Goal: Task Accomplishment & Management: Manage account settings

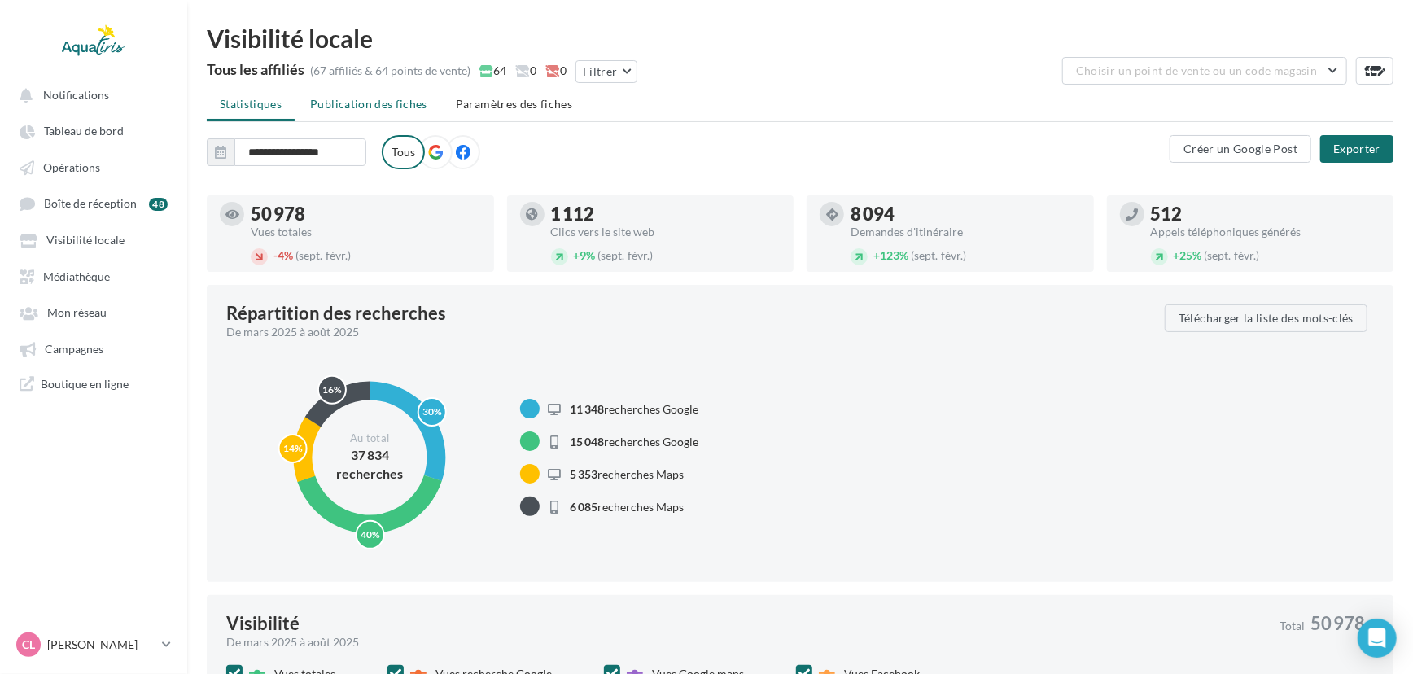
click at [374, 108] on span "Publication des fiches" at bounding box center [368, 104] width 117 height 14
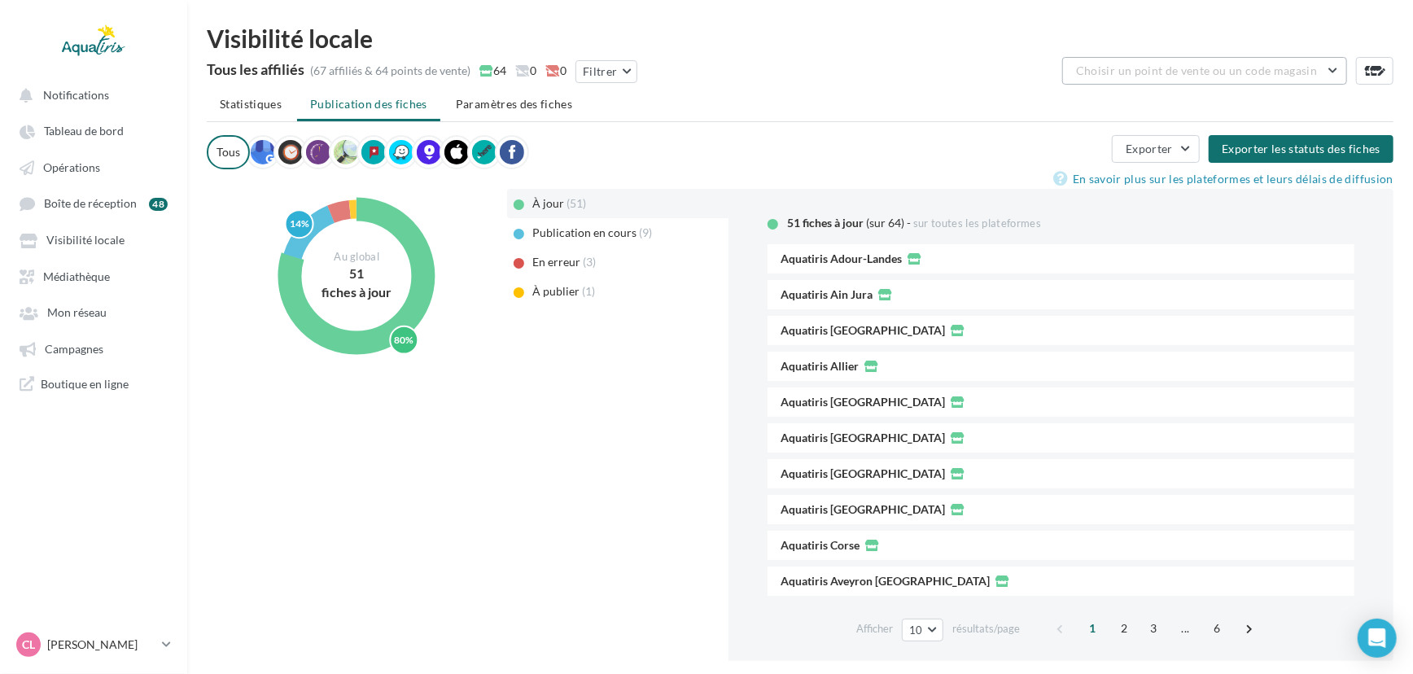
click at [1228, 72] on span "Choisir un point de vente ou un code magasin" at bounding box center [1196, 70] width 241 height 14
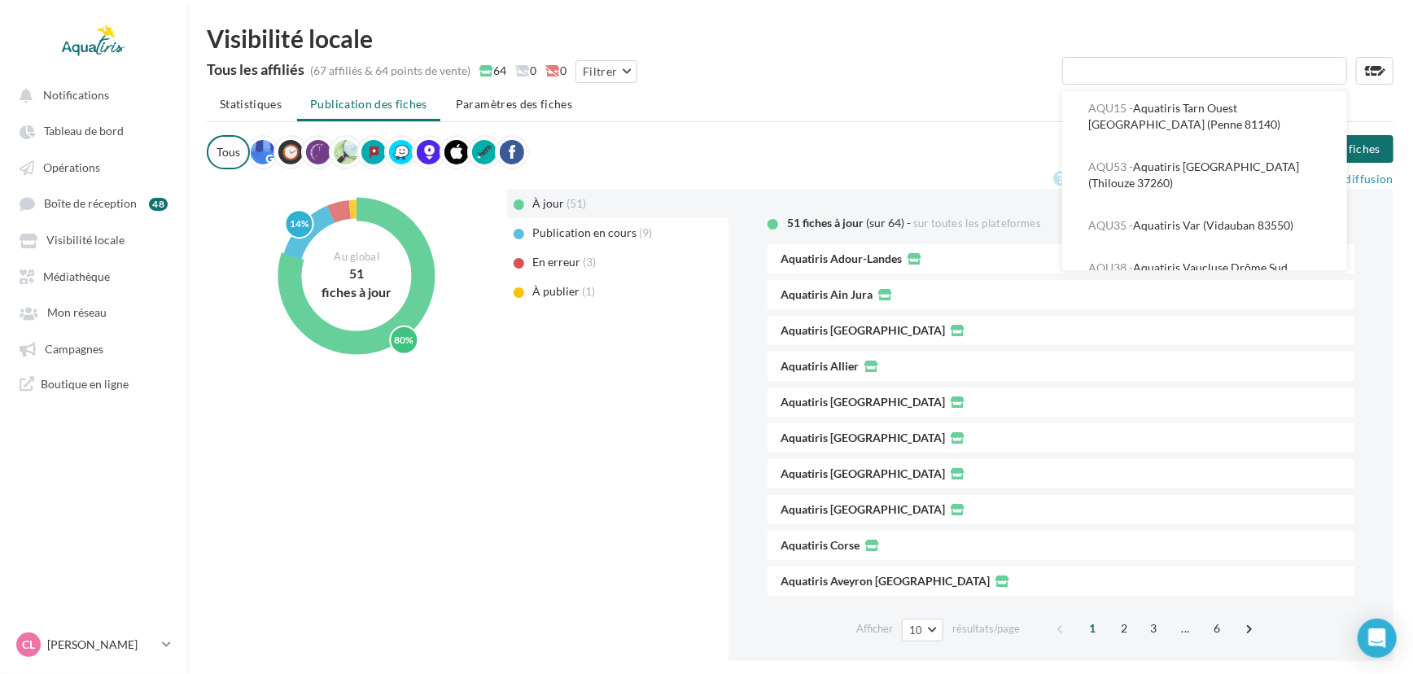
scroll to position [3489, 0]
click at [850, 65] on div "Tous les affiliés (67 affiliés & 64 points de vente) 64 0 0 Filtrer AQU02 - AQU…" at bounding box center [800, 73] width 1187 height 33
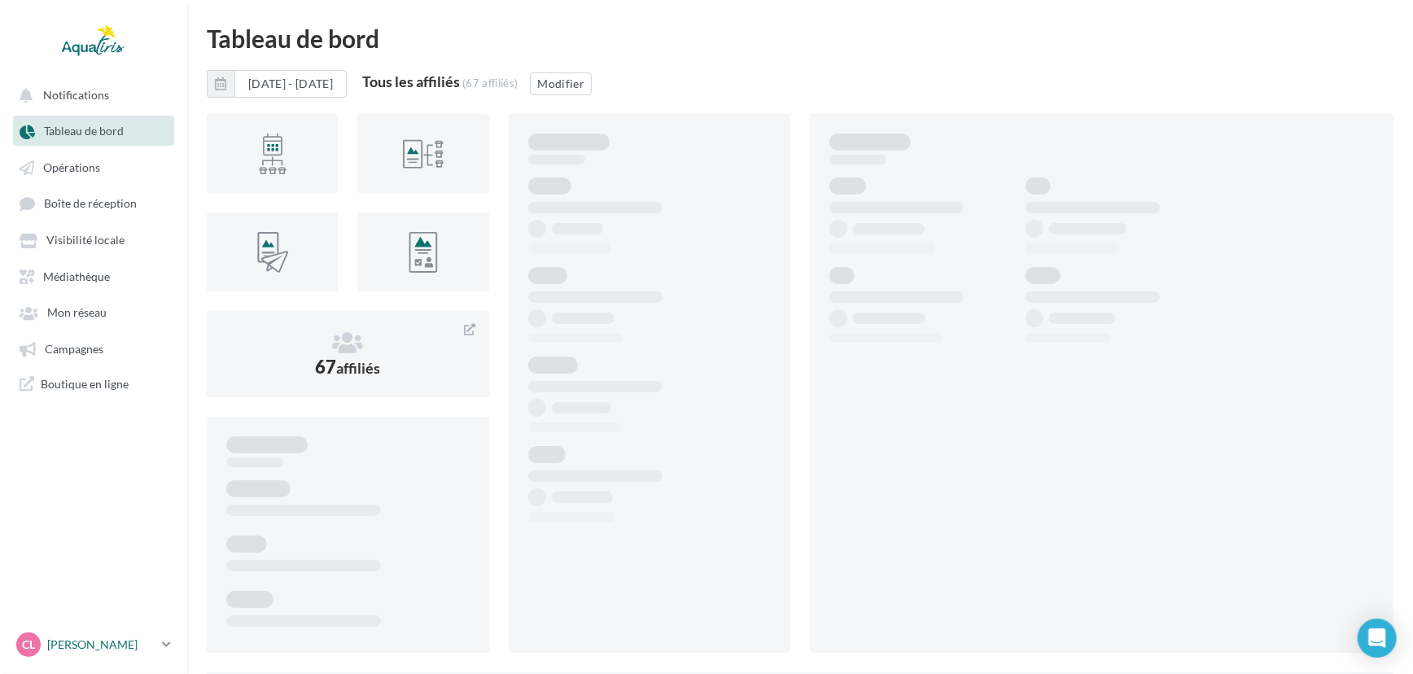
click at [152, 644] on p "[PERSON_NAME]" at bounding box center [101, 644] width 108 height 16
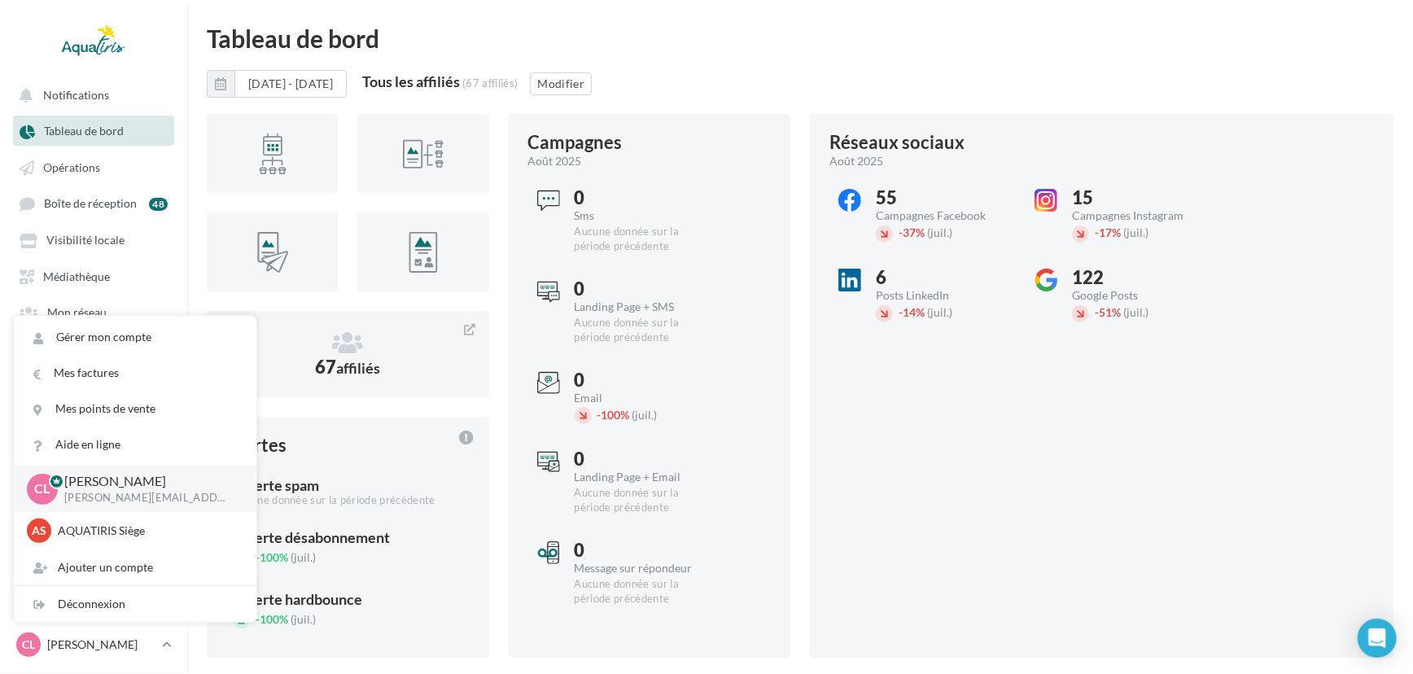
click at [876, 79] on div "01/08/2025 - 31/08/2025 Tous les affiliés (67 affiliés) Modifier" at bounding box center [800, 90] width 1187 height 41
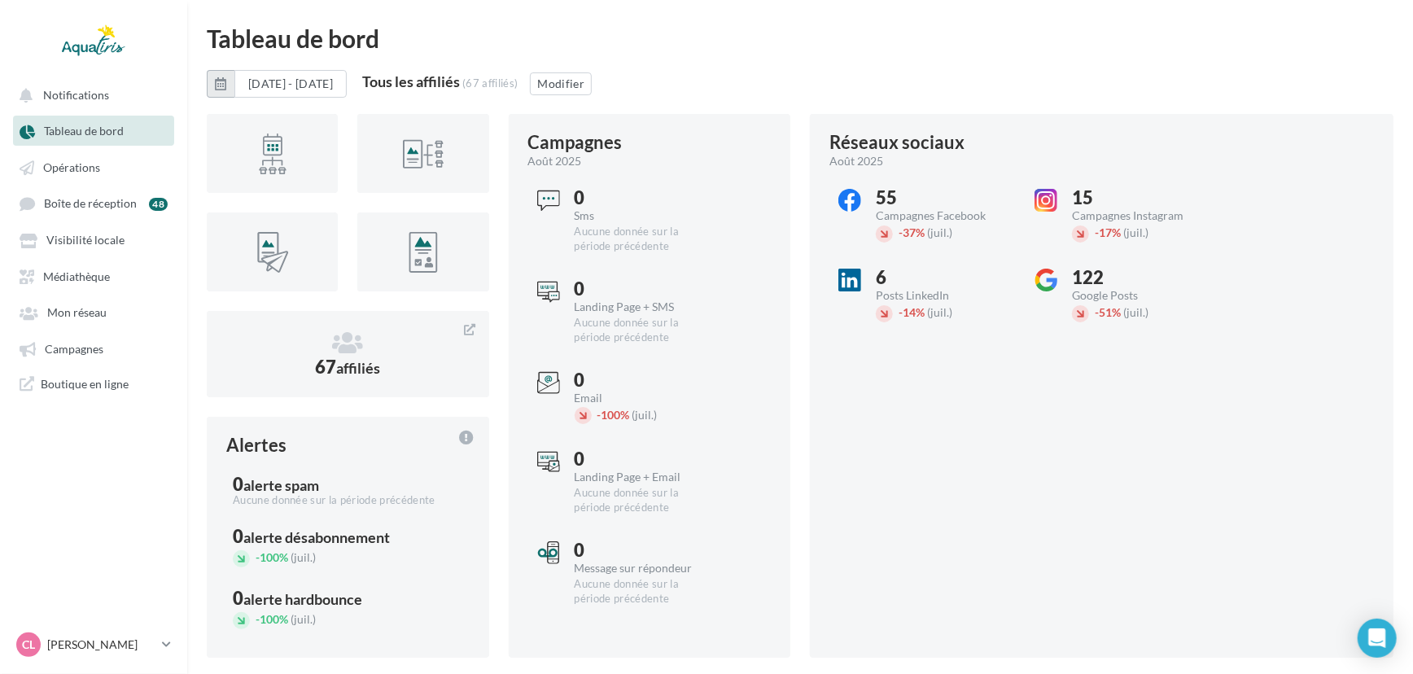
click at [219, 81] on icon "button" at bounding box center [220, 83] width 11 height 13
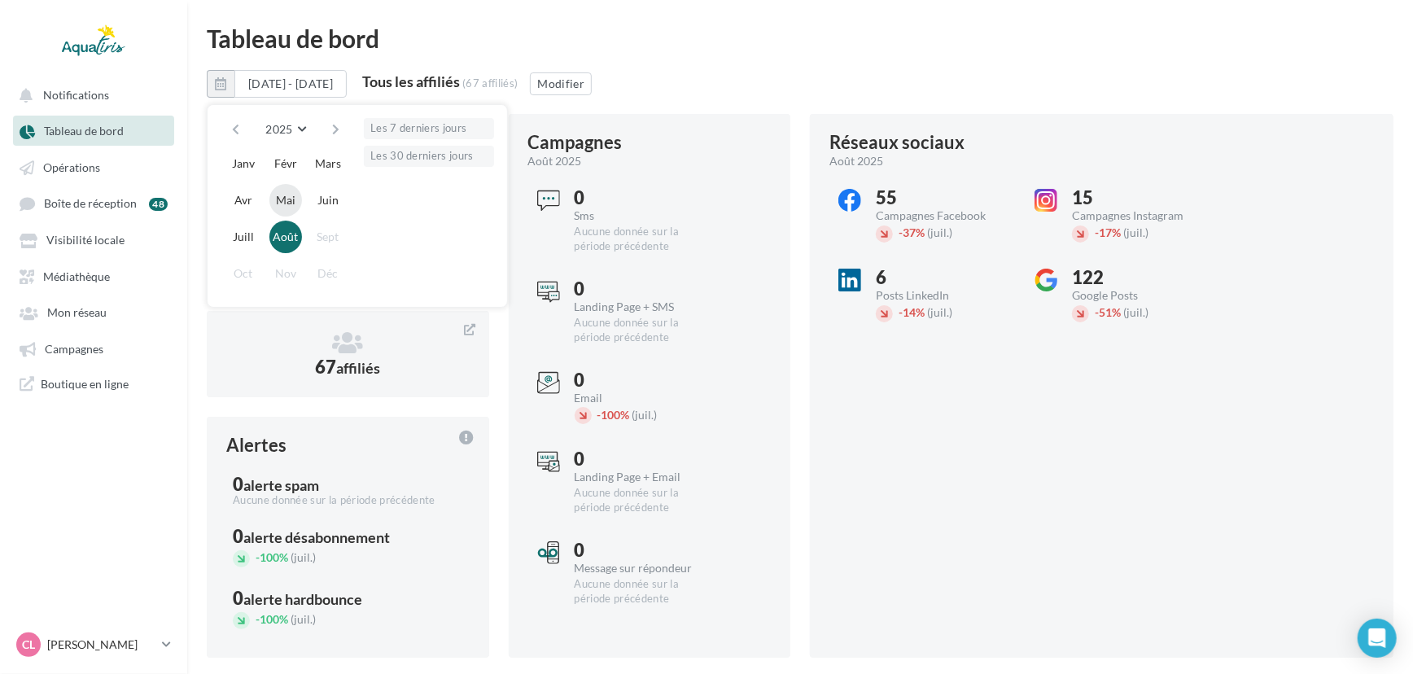
click at [281, 195] on button "Mai" at bounding box center [285, 200] width 33 height 33
click at [283, 231] on button "Août" at bounding box center [285, 237] width 33 height 33
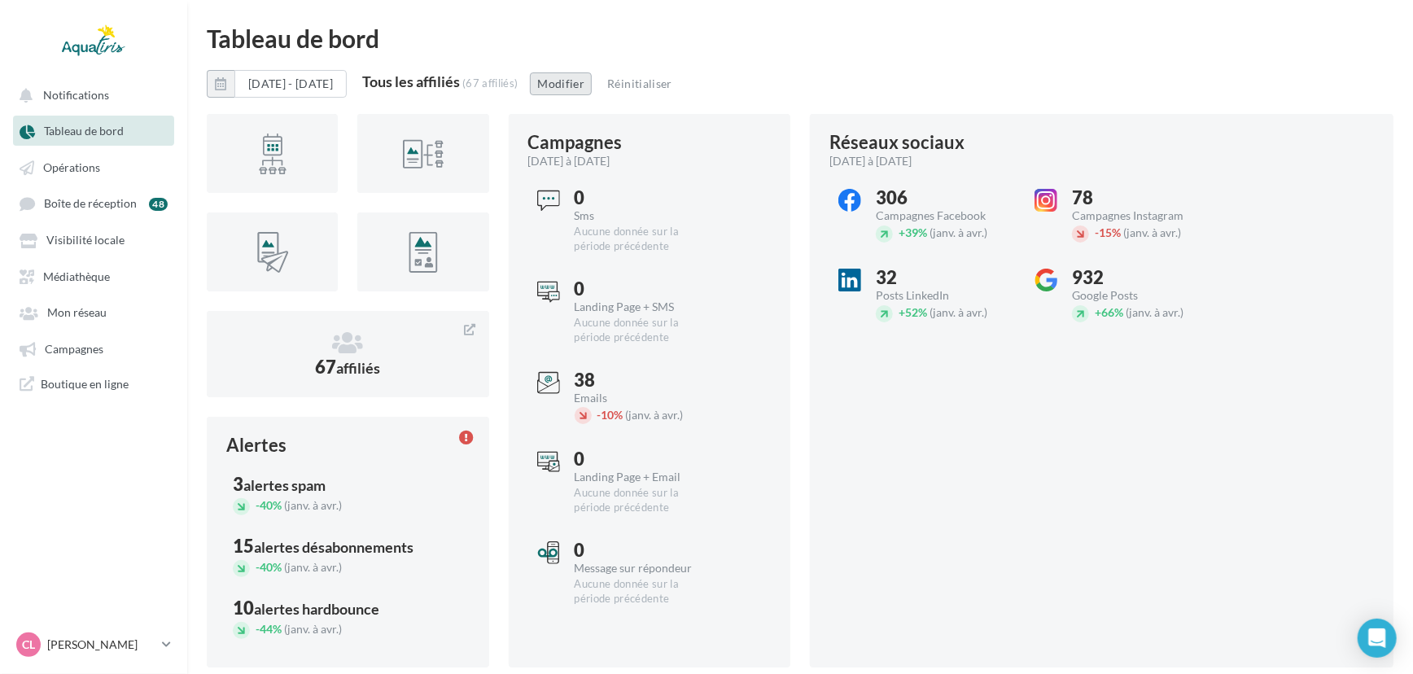
click at [592, 80] on button "Modifier" at bounding box center [561, 83] width 62 height 23
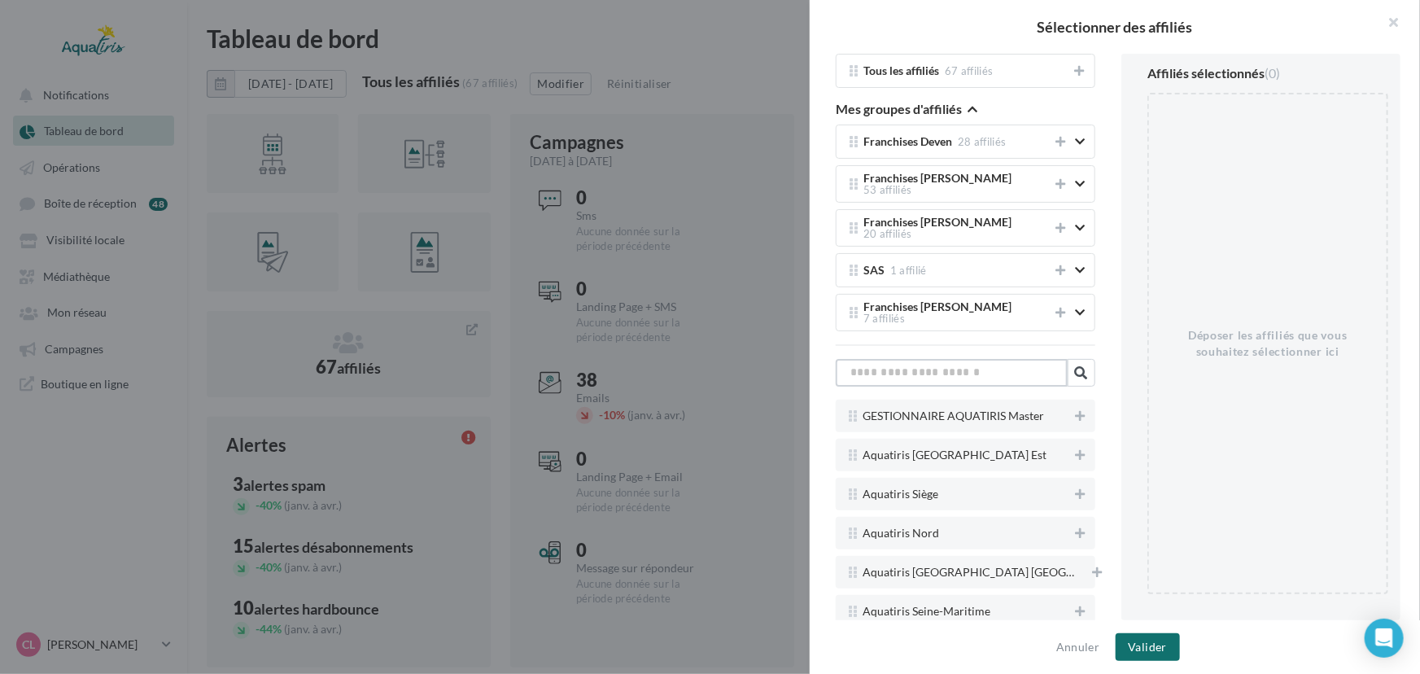
click at [1005, 359] on input "text" at bounding box center [952, 373] width 232 height 28
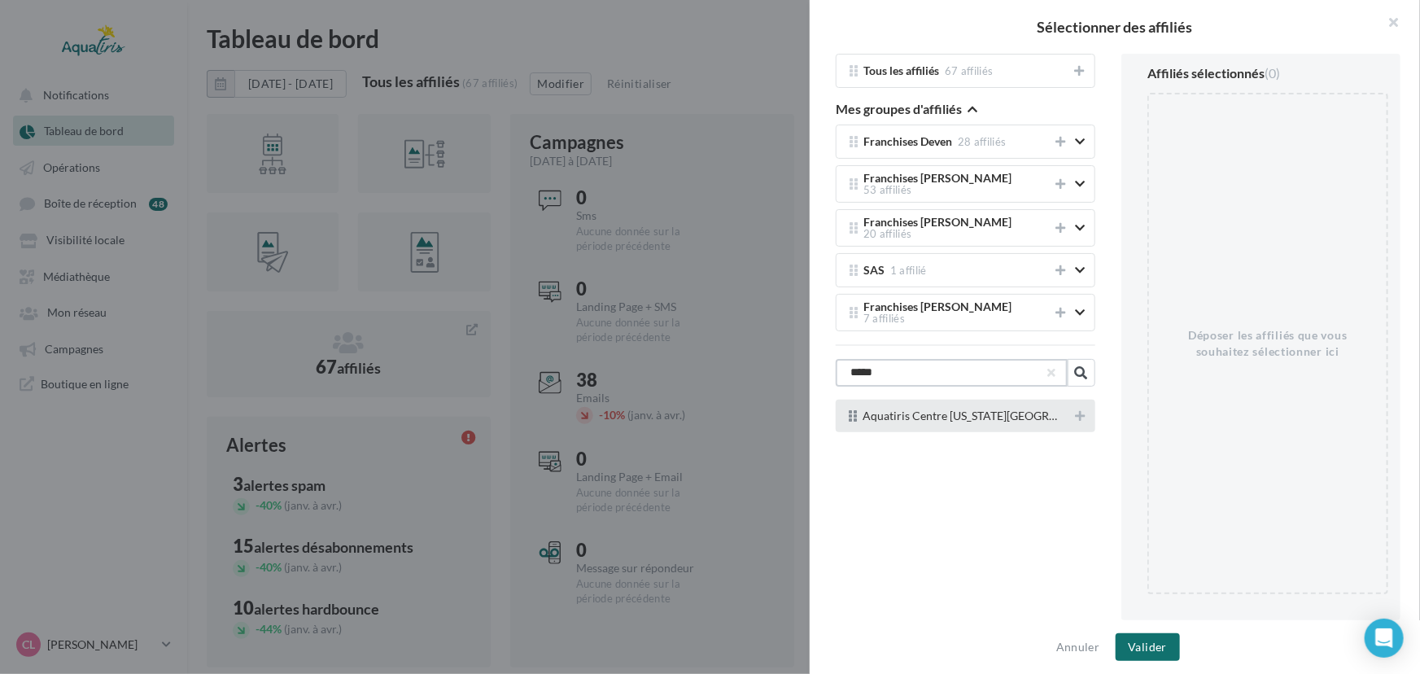
type input "*****"
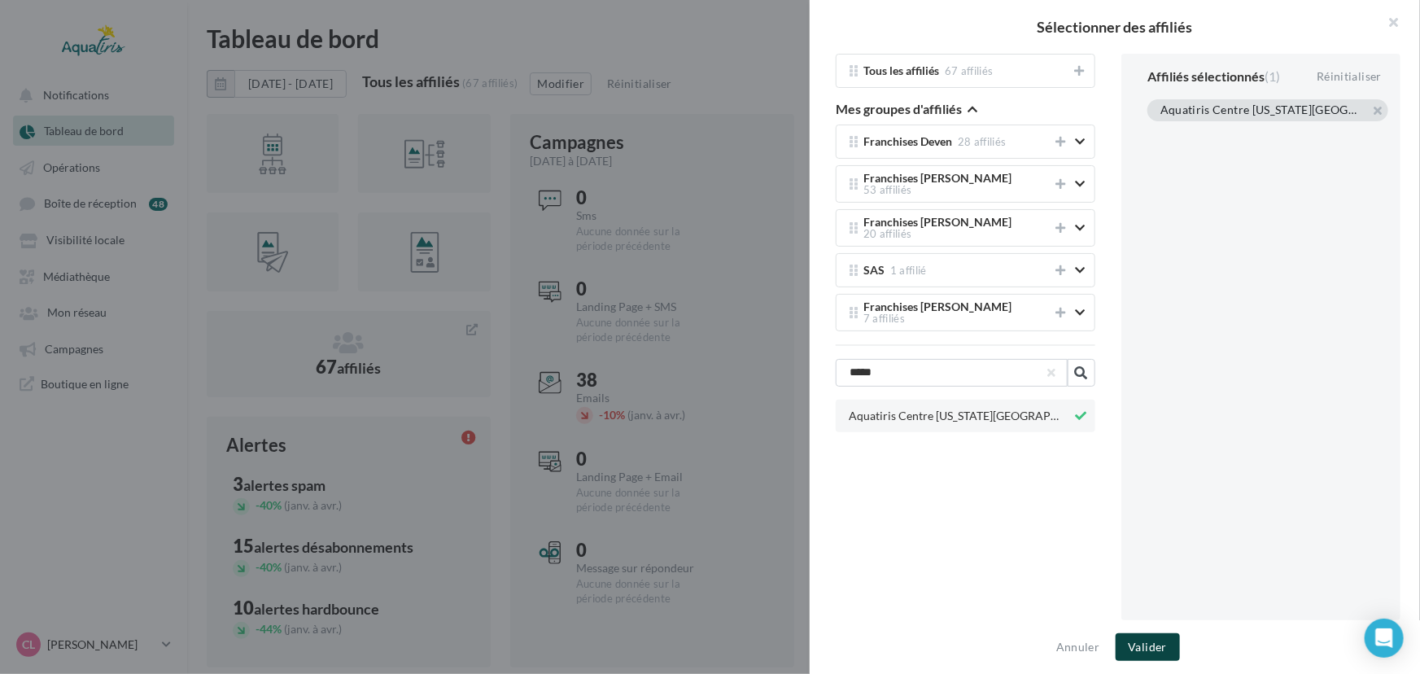
click at [1153, 649] on button "Valider" at bounding box center [1148, 647] width 64 height 28
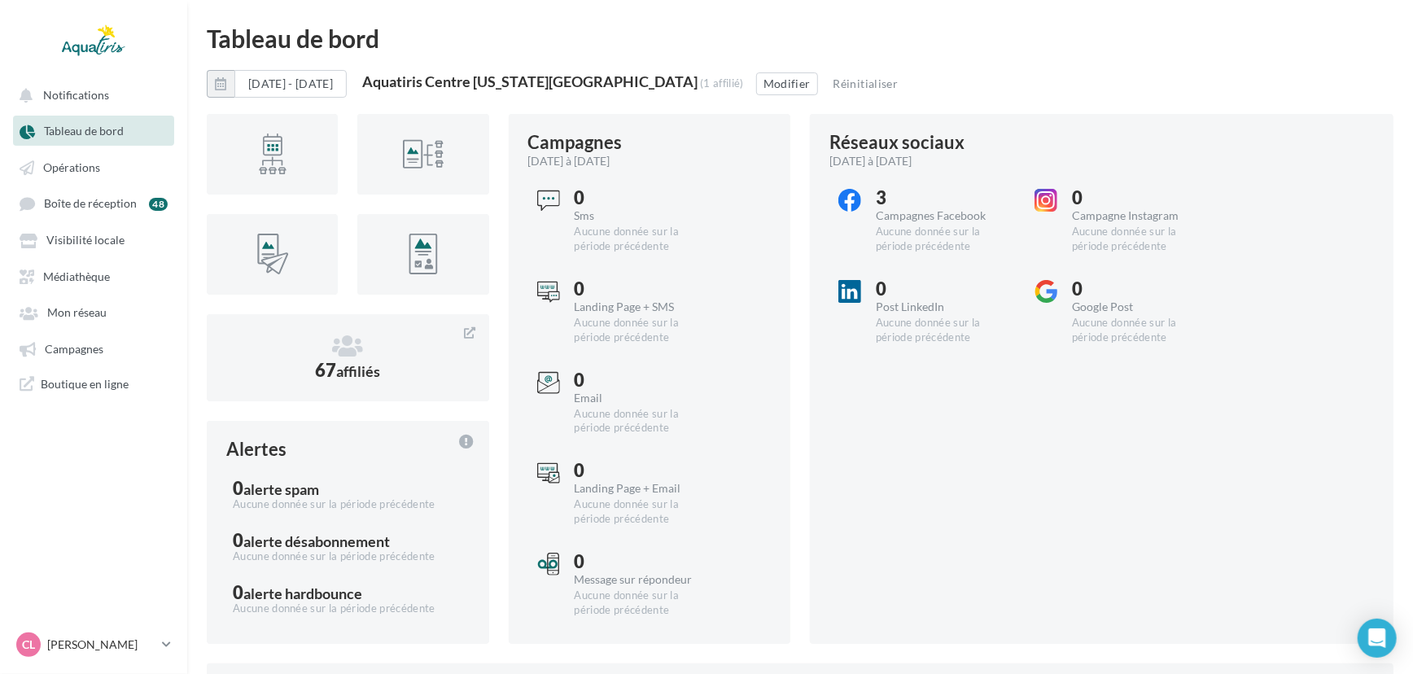
click at [1086, 103] on div "01/05/2025 - 31/08/2025 Aquatiris Centre Maine-et-Loire (1 affilié) Modifier Ré…" at bounding box center [800, 90] width 1187 height 41
click at [89, 238] on span "Visibilité locale" at bounding box center [85, 241] width 78 height 14
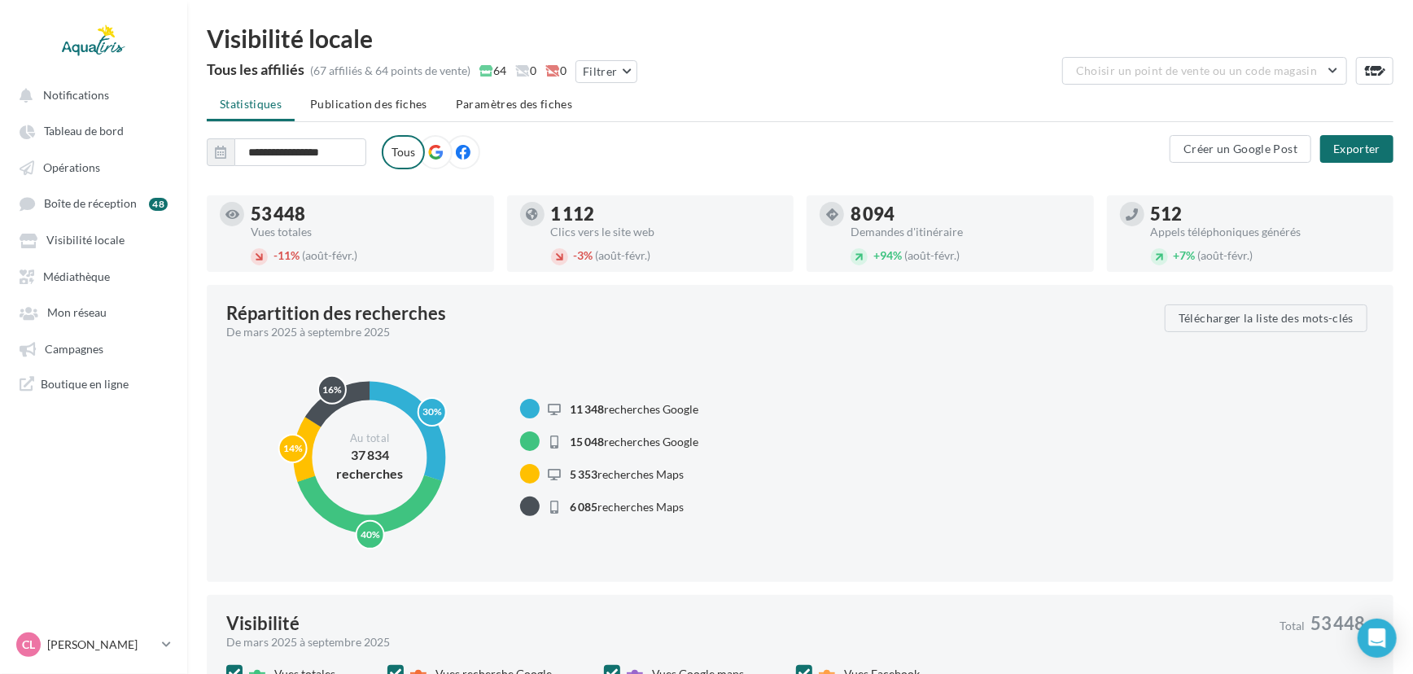
click at [1166, 68] on span "Choisir un point de vente ou un code magasin" at bounding box center [1196, 70] width 241 height 14
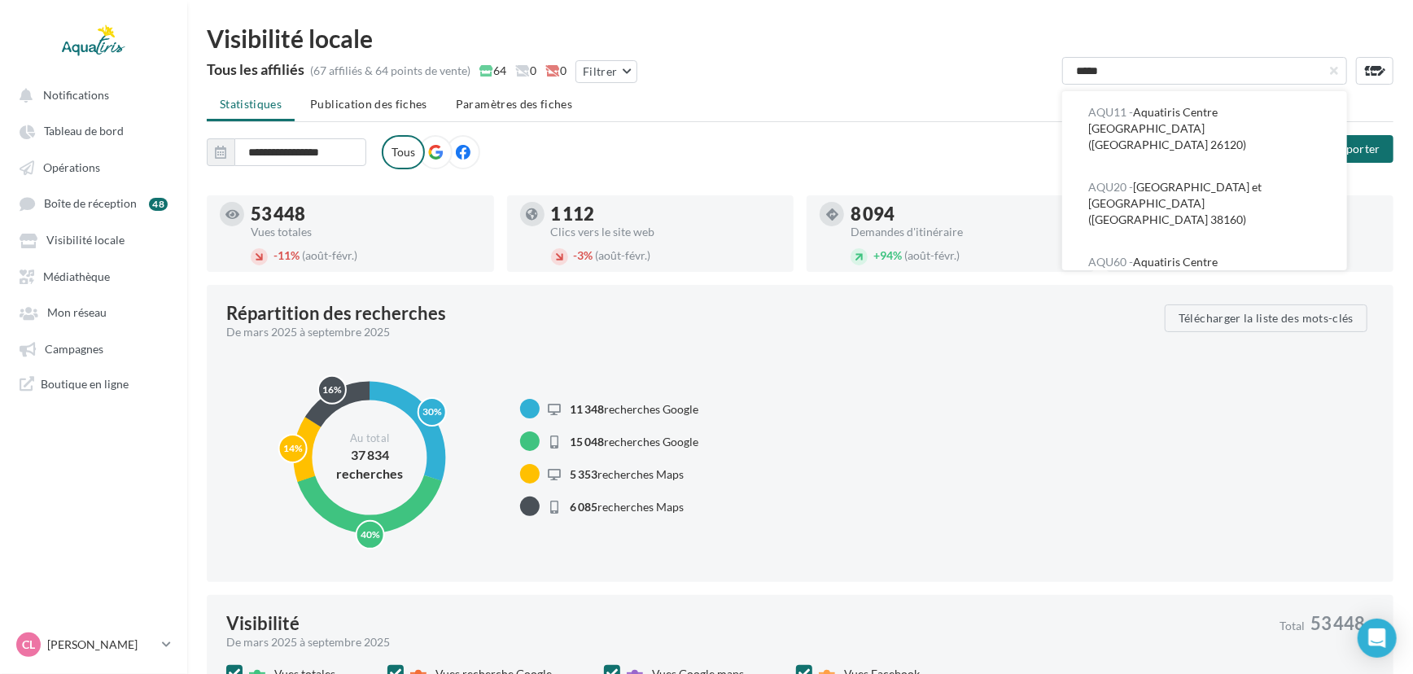
type input "******"
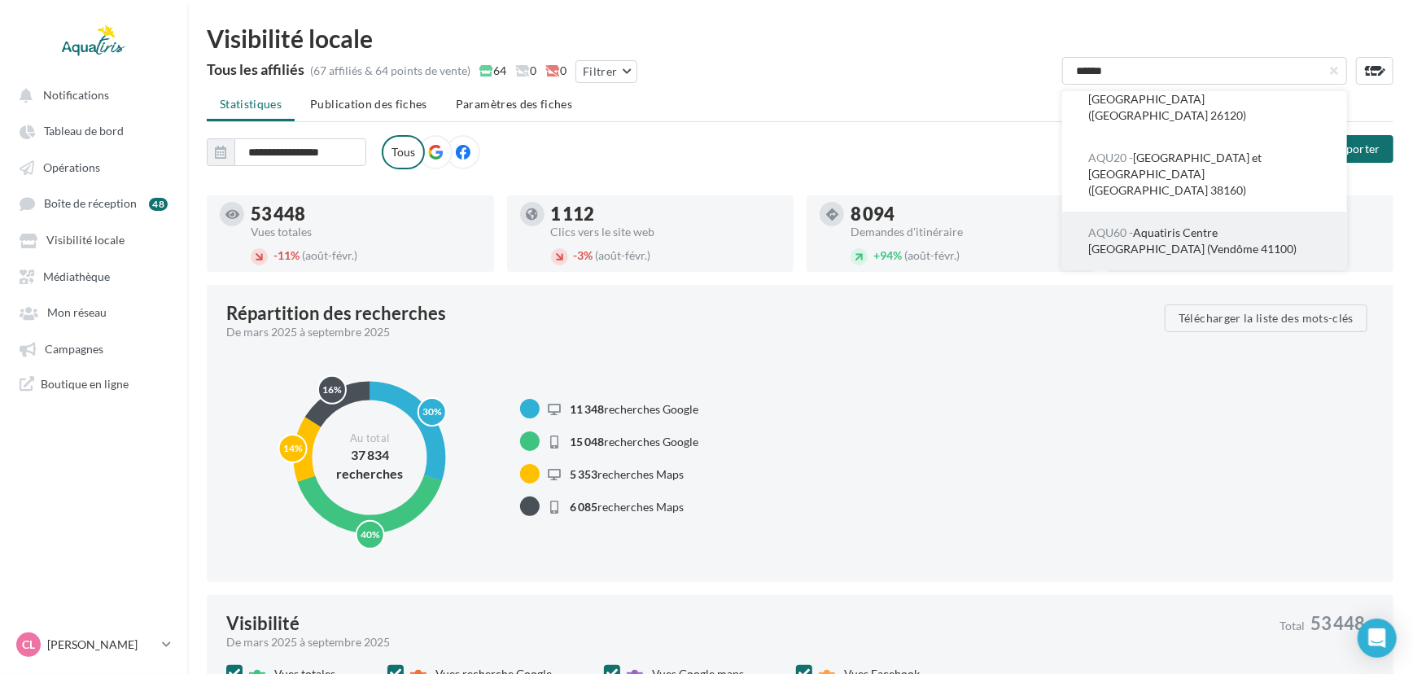
scroll to position [55, 0]
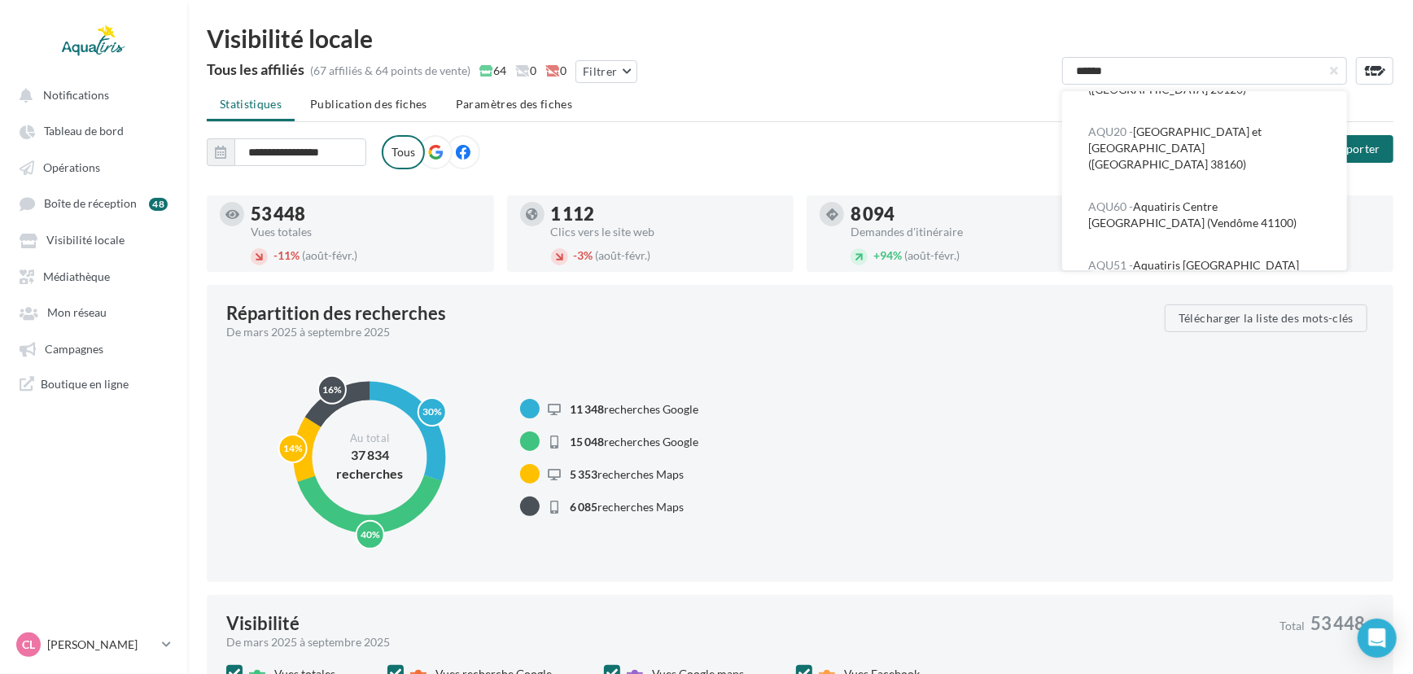
click at [950, 139] on div "Aquatiris Adour-Landes Aquatiris Ain Jura Aquatiris Aisne Sud Oise Est Aquatiri…" at bounding box center [688, 152] width 963 height 34
